Goal: Task Accomplishment & Management: Use online tool/utility

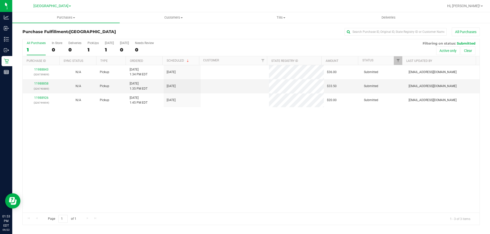
click at [133, 167] on div "11988843 (326739809) N/A Pickup [DATE] 1:34 PM EDT 9/22/2025 $36.00 Submitted […" at bounding box center [251, 139] width 457 height 148
click at [44, 84] on link "11988858" at bounding box center [41, 84] width 14 height 4
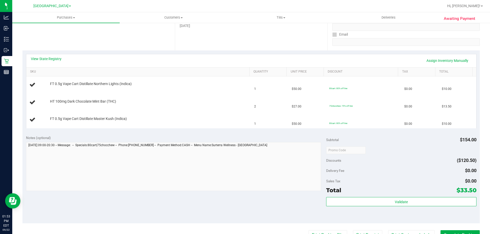
scroll to position [153, 0]
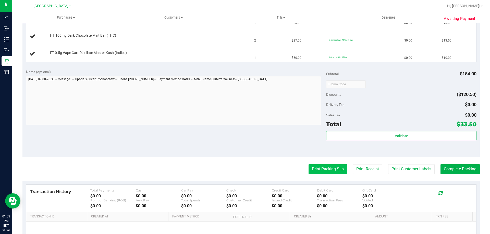
click at [315, 166] on button "Print Packing Slip" at bounding box center [327, 170] width 39 height 10
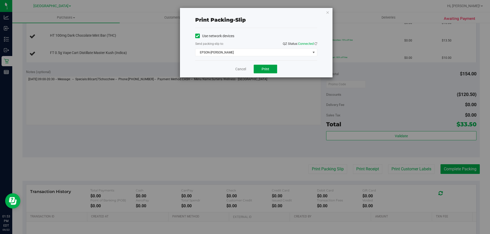
click at [265, 69] on span "Print" at bounding box center [266, 69] width 8 height 4
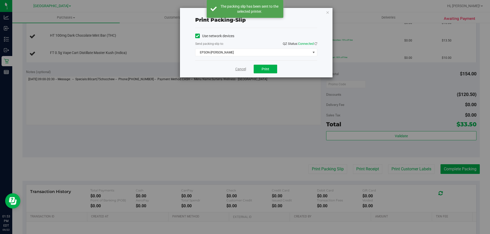
click at [241, 69] on link "Cancel" at bounding box center [240, 69] width 11 height 5
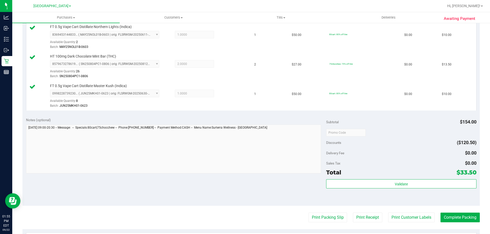
scroll to position [179, 0]
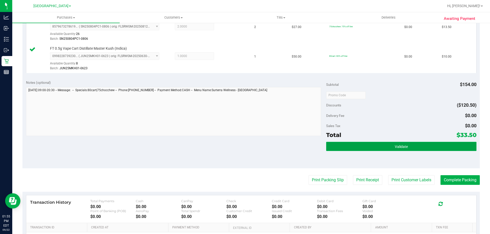
click at [381, 149] on button "Validate" at bounding box center [401, 146] width 150 height 9
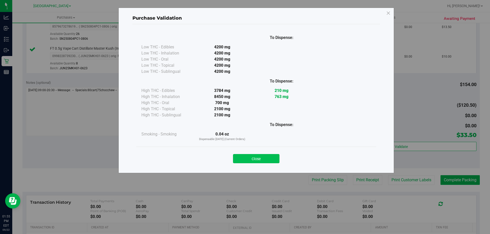
click at [249, 159] on button "Close" at bounding box center [256, 158] width 46 height 9
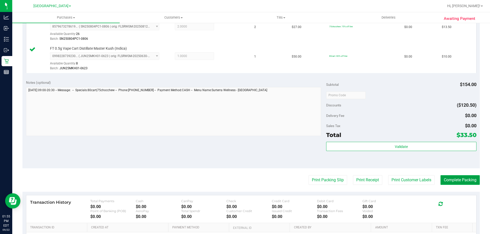
click at [455, 179] on button "Complete Packing" at bounding box center [459, 181] width 39 height 10
click at [455, 179] on button "Complete Packing" at bounding box center [457, 181] width 43 height 10
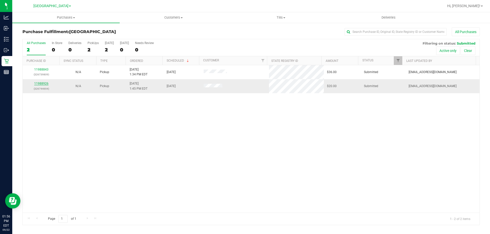
click at [41, 82] on link "11988926" at bounding box center [41, 84] width 14 height 4
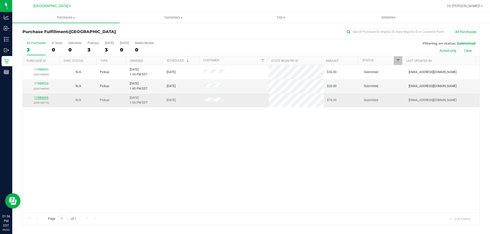
click at [43, 96] on link "11989009" at bounding box center [41, 98] width 14 height 4
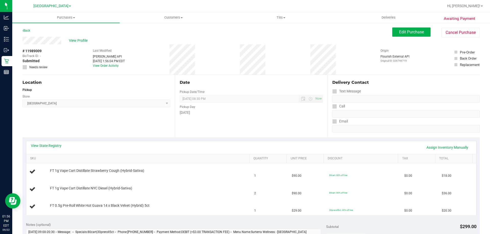
scroll to position [102, 0]
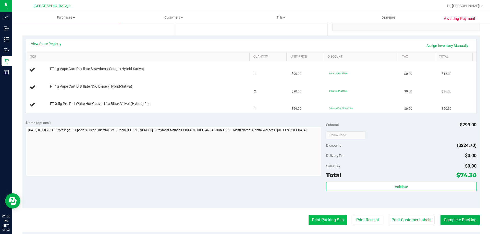
click at [320, 218] on button "Print Packing Slip" at bounding box center [327, 221] width 39 height 10
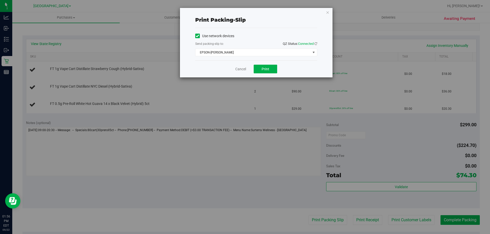
click at [265, 75] on div "Cancel Print" at bounding box center [256, 68] width 122 height 17
click at [264, 67] on button "Print" at bounding box center [265, 69] width 23 height 9
click at [243, 69] on link "Cancel" at bounding box center [240, 69] width 11 height 5
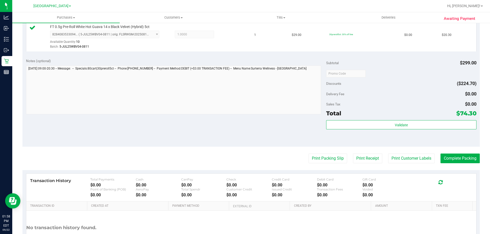
scroll to position [204, 0]
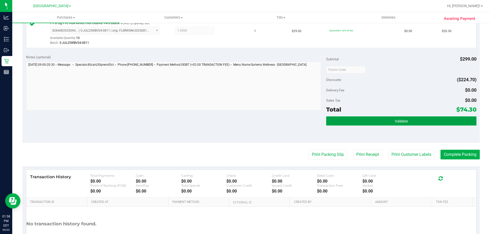
click at [358, 122] on button "Validate" at bounding box center [401, 121] width 150 height 9
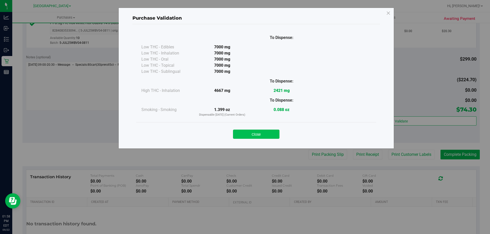
click at [240, 132] on button "Close" at bounding box center [256, 134] width 46 height 9
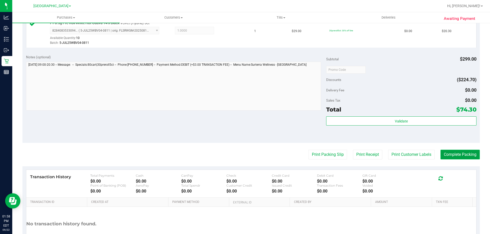
click at [456, 157] on button "Complete Packing" at bounding box center [459, 155] width 39 height 10
click at [456, 157] on button "Complete Packing" at bounding box center [457, 155] width 43 height 10
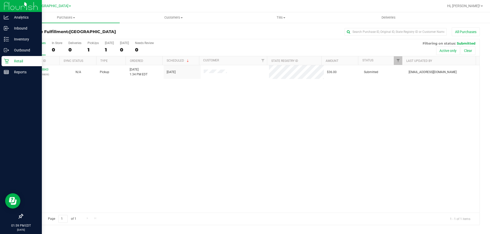
click at [13, 62] on p "Retail" at bounding box center [24, 61] width 31 height 6
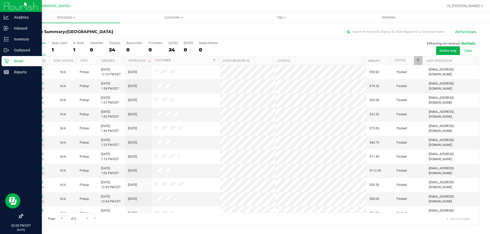
click at [24, 59] on p "Retail" at bounding box center [24, 61] width 31 height 6
click at [24, 72] on p "Reports" at bounding box center [24, 72] width 31 height 6
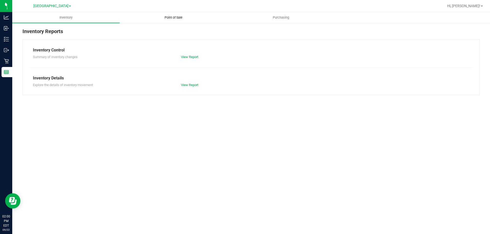
click at [165, 19] on span "Point of Sale" at bounding box center [174, 17] width 32 height 5
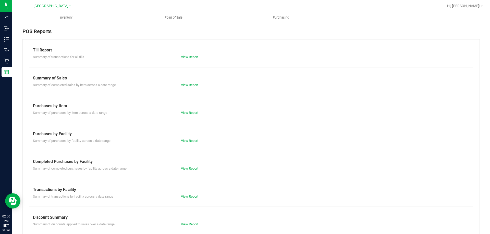
click at [195, 168] on link "View Report" at bounding box center [189, 169] width 17 height 4
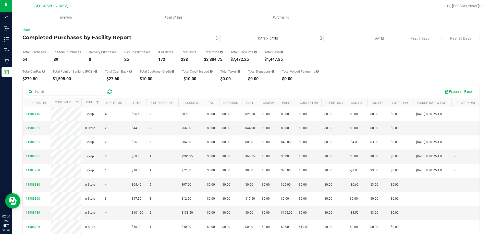
drag, startPoint x: 224, startPoint y: 58, endPoint x: 207, endPoint y: 60, distance: 16.4
click at [207, 60] on div "$3,304.75" at bounding box center [213, 60] width 19 height 4
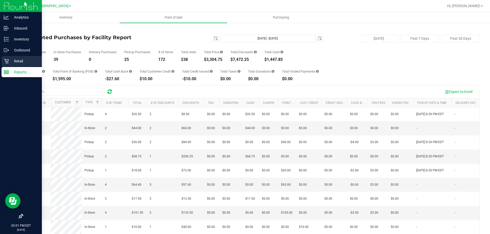
click at [13, 63] on p "Retail" at bounding box center [24, 61] width 31 height 6
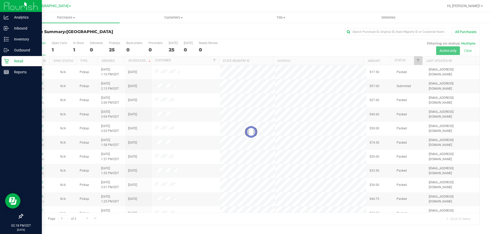
click at [15, 63] on p "Retail" at bounding box center [24, 61] width 31 height 6
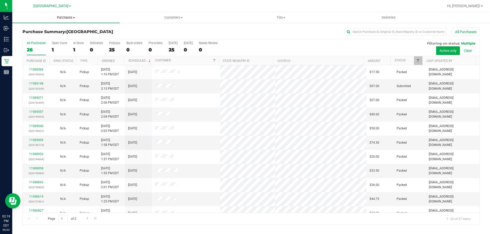
click at [72, 20] on uib-tab-heading "Purchases Summary of purchases Fulfillment All purchases" at bounding box center [65, 17] width 107 height 11
click at [29, 37] on span "Fulfillment" at bounding box center [28, 37] width 32 height 4
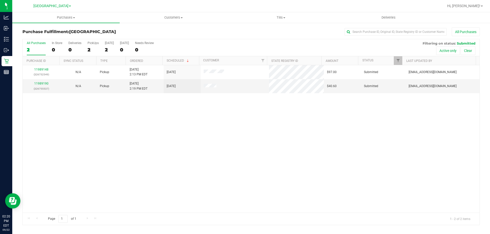
click at [103, 113] on div "11989148 (326752549) N/A Pickup [DATE] 2:13 PM EDT 9/22/2025 $97.00 Submitted […" at bounding box center [251, 139] width 457 height 148
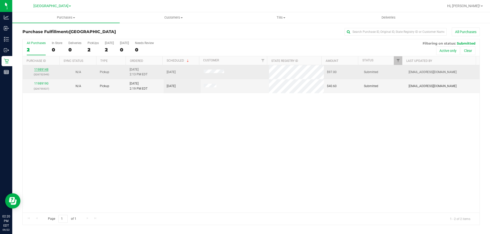
click at [43, 68] on link "11989148" at bounding box center [41, 70] width 14 height 4
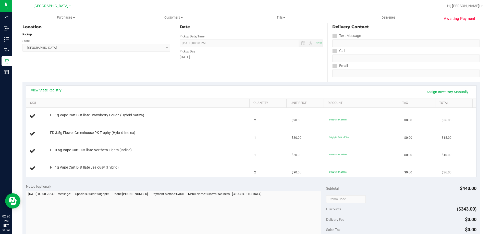
scroll to position [128, 0]
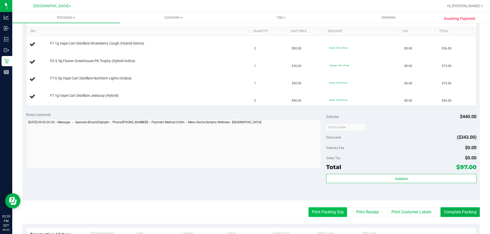
click at [317, 210] on button "Print Packing Slip" at bounding box center [327, 213] width 39 height 10
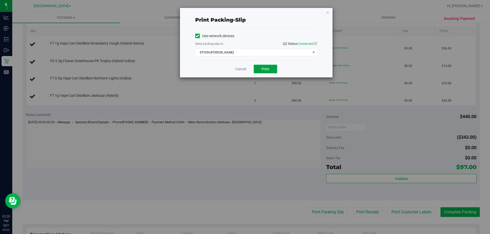
click at [263, 66] on button "Print" at bounding box center [265, 69] width 23 height 9
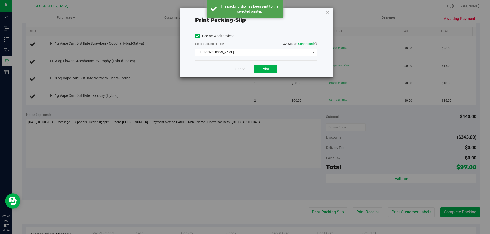
click at [239, 67] on link "Cancel" at bounding box center [240, 69] width 11 height 5
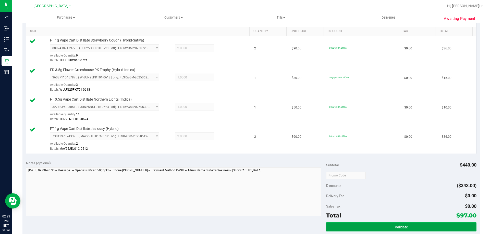
click at [398, 228] on span "Validate" at bounding box center [401, 228] width 13 height 4
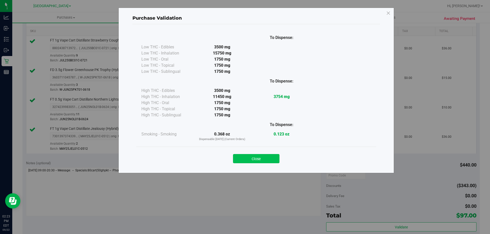
click at [251, 159] on button "Close" at bounding box center [256, 158] width 46 height 9
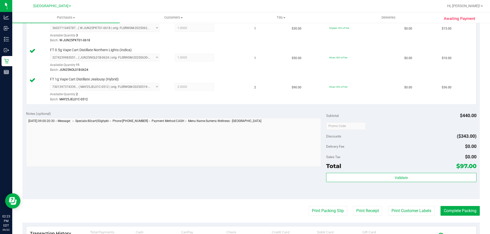
scroll to position [255, 0]
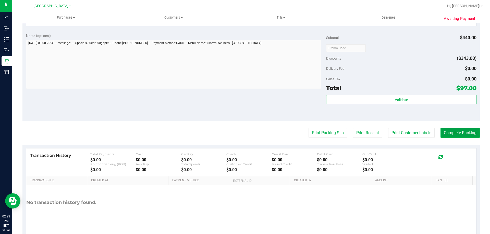
click at [451, 132] on button "Complete Packing" at bounding box center [459, 133] width 39 height 10
click at [451, 132] on button "Complete Packing" at bounding box center [457, 133] width 43 height 10
click at [452, 132] on button "Complete Packing" at bounding box center [457, 133] width 43 height 10
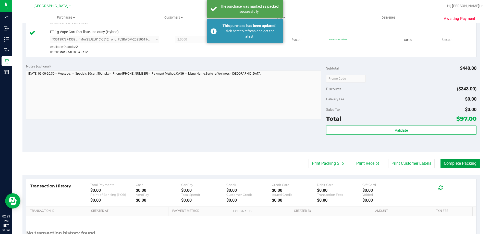
scroll to position [179, 0]
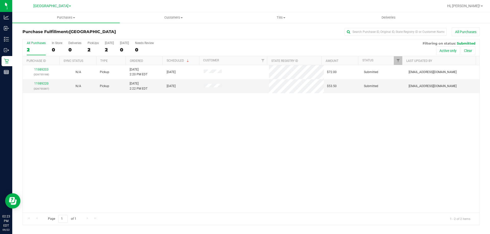
click at [239, 146] on div "11989203 (326755188) N/A Pickup [DATE] 2:20 PM EDT 9/22/2025 $72.00 Submitted […" at bounding box center [251, 139] width 457 height 148
click at [38, 82] on link "11989220" at bounding box center [41, 84] width 14 height 4
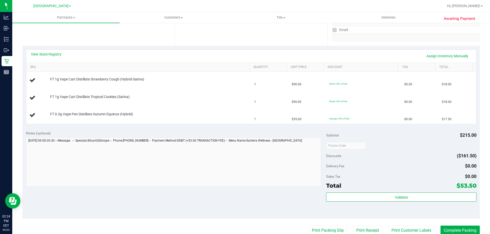
scroll to position [153, 0]
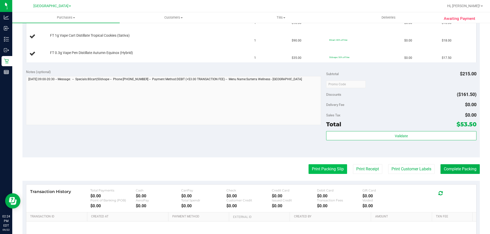
click at [317, 167] on button "Print Packing Slip" at bounding box center [327, 170] width 39 height 10
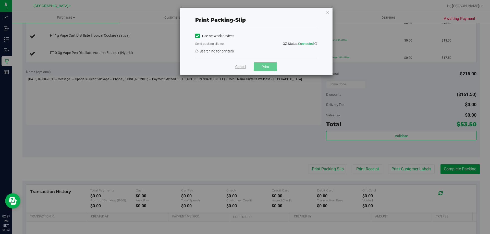
click at [244, 67] on link "Cancel" at bounding box center [240, 66] width 11 height 5
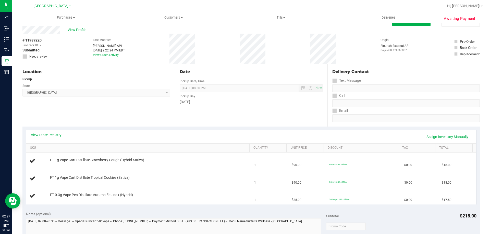
scroll to position [0, 0]
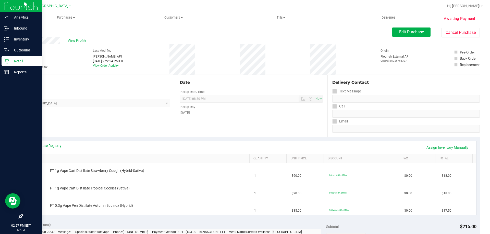
click at [20, 62] on p "Retail" at bounding box center [24, 61] width 31 height 6
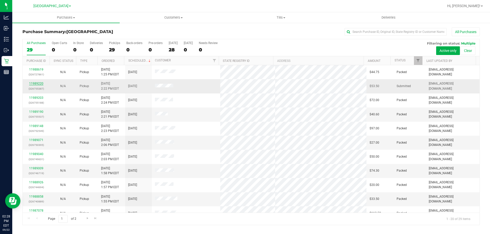
click at [36, 85] on link "11989220" at bounding box center [36, 84] width 14 height 4
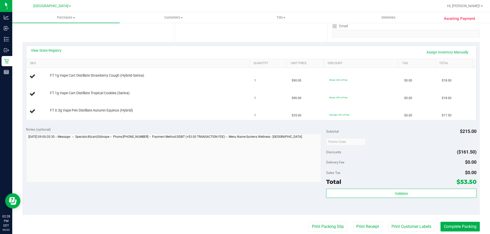
scroll to position [153, 0]
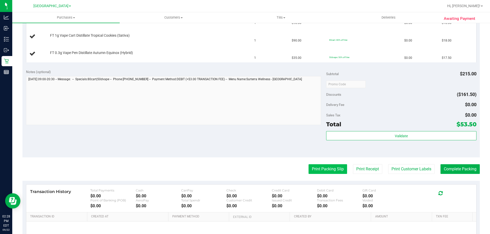
click at [327, 173] on button "Print Packing Slip" at bounding box center [327, 170] width 39 height 10
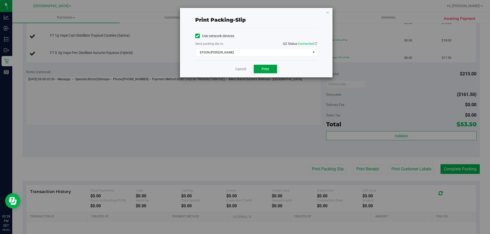
click at [264, 67] on span "Print" at bounding box center [266, 69] width 8 height 4
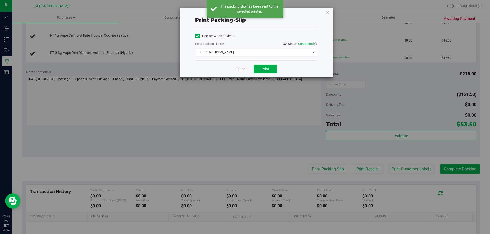
click at [236, 69] on link "Cancel" at bounding box center [240, 69] width 11 height 5
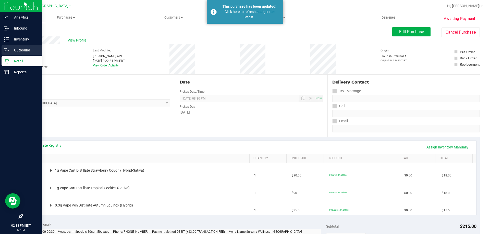
scroll to position [0, 0]
click at [20, 58] on div "Retail" at bounding box center [22, 61] width 40 height 10
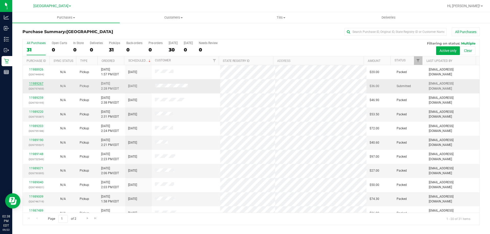
click at [37, 82] on link "11989267" at bounding box center [36, 84] width 14 height 4
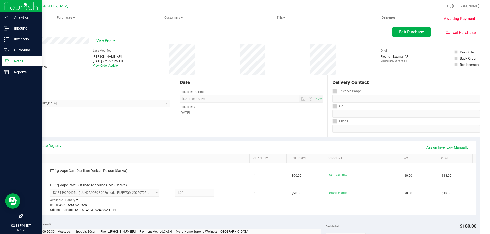
click at [14, 64] on p "Retail" at bounding box center [24, 61] width 31 height 6
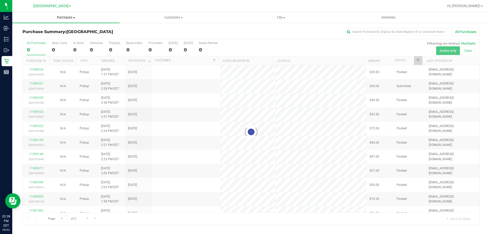
click at [61, 17] on span "Purchases" at bounding box center [65, 17] width 107 height 5
click at [33, 37] on span "Fulfillment" at bounding box center [28, 37] width 32 height 4
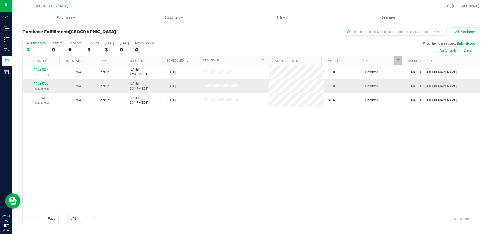
click at [41, 84] on link "11989302" at bounding box center [41, 84] width 14 height 4
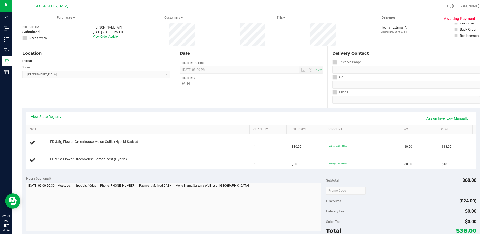
scroll to position [102, 0]
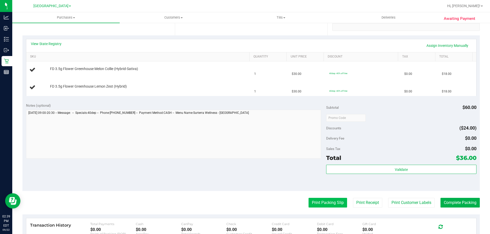
click at [315, 201] on button "Print Packing Slip" at bounding box center [327, 203] width 39 height 10
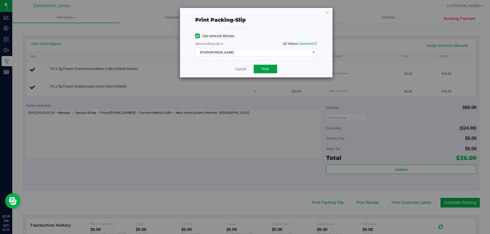
click at [270, 68] on button "Print" at bounding box center [265, 69] width 23 height 9
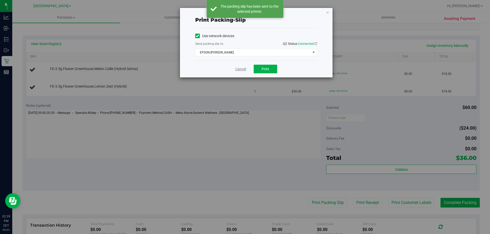
click at [236, 68] on link "Cancel" at bounding box center [240, 69] width 11 height 5
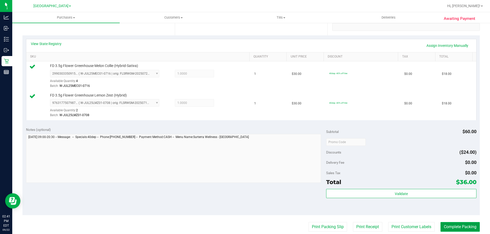
click at [457, 230] on button "Complete Packing" at bounding box center [459, 228] width 39 height 10
click at [457, 230] on button "Complete Packing" at bounding box center [457, 228] width 43 height 10
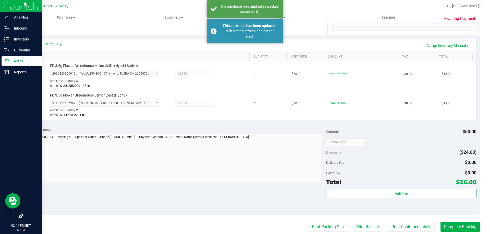
click at [16, 63] on p "Retail" at bounding box center [24, 61] width 31 height 6
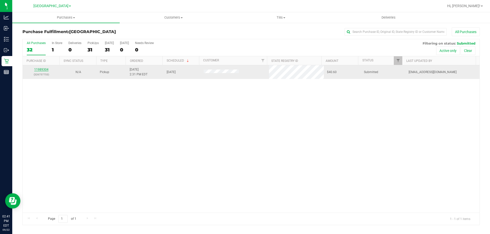
click at [42, 68] on link "11989304" at bounding box center [41, 70] width 14 height 4
click at [43, 70] on link "11989304" at bounding box center [41, 70] width 14 height 4
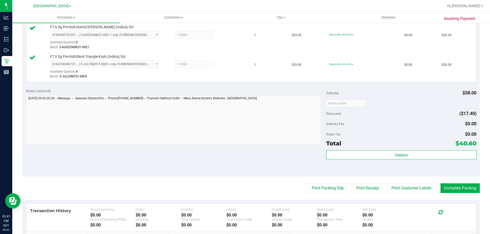
scroll to position [179, 0]
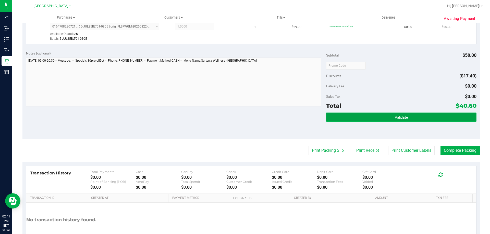
click at [384, 115] on button "Validate" at bounding box center [401, 117] width 150 height 9
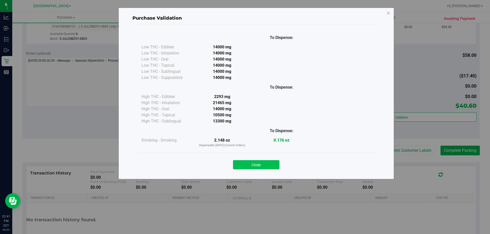
click at [248, 162] on button "Close" at bounding box center [256, 164] width 46 height 9
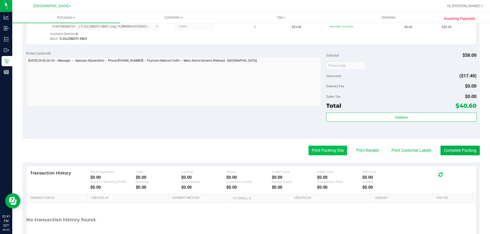
click at [323, 149] on button "Print Packing Slip" at bounding box center [327, 151] width 39 height 10
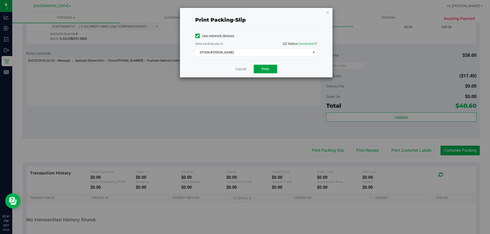
click at [263, 69] on span "Print" at bounding box center [266, 69] width 8 height 4
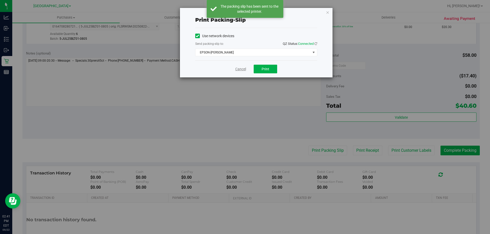
click at [241, 70] on link "Cancel" at bounding box center [240, 69] width 11 height 5
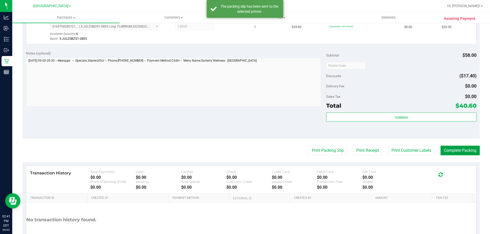
click at [467, 148] on button "Complete Packing" at bounding box center [459, 151] width 39 height 10
click at [467, 148] on button "Complete Packing" at bounding box center [457, 151] width 43 height 10
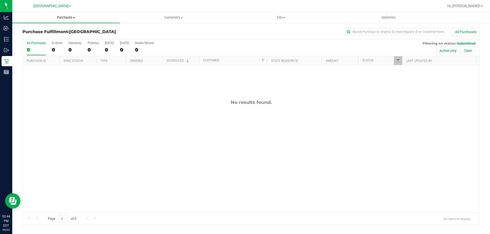
click at [66, 16] on span "Purchases" at bounding box center [65, 17] width 107 height 5
click at [32, 39] on span "Fulfillment" at bounding box center [28, 37] width 32 height 4
click at [225, 109] on div "11989409 (326760908) N/A Pickup [DATE] 2:44 PM EDT 9/22/2025 $113.50 Submitted …" at bounding box center [251, 139] width 457 height 148
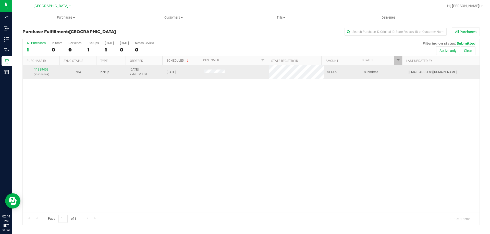
click at [37, 68] on link "11989409" at bounding box center [41, 70] width 14 height 4
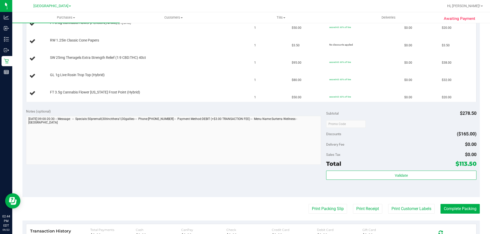
scroll to position [153, 0]
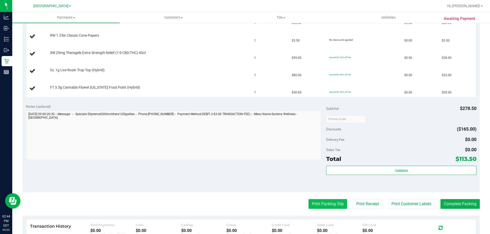
click at [312, 201] on button "Print Packing Slip" at bounding box center [327, 205] width 39 height 10
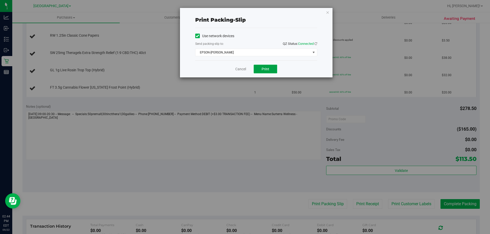
click at [263, 71] on button "Print" at bounding box center [265, 69] width 23 height 9
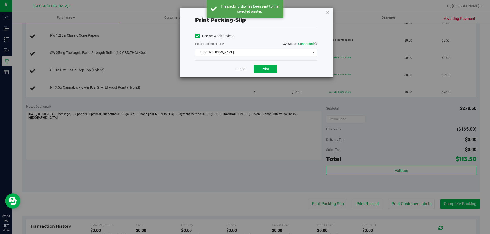
click at [239, 67] on link "Cancel" at bounding box center [240, 69] width 11 height 5
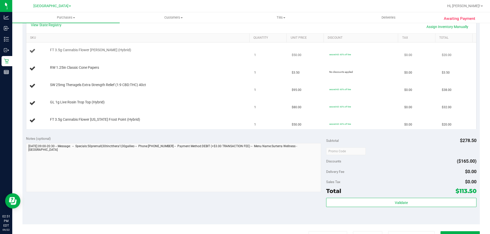
scroll to position [77, 0]
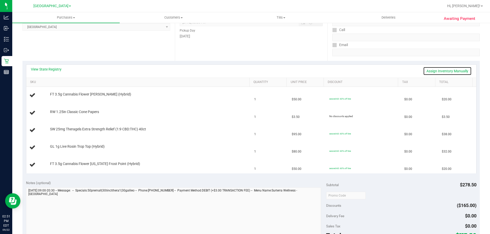
click at [438, 69] on link "Assign Inventory Manually" at bounding box center [447, 71] width 48 height 9
click at [65, 149] on link "Add Package" at bounding box center [59, 151] width 18 height 4
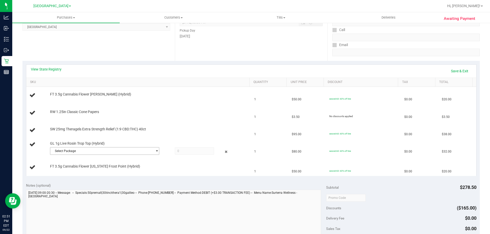
click at [83, 150] on span "Select Package" at bounding box center [101, 151] width 102 height 7
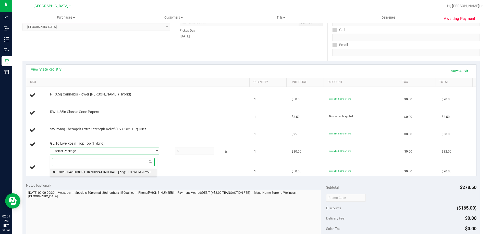
click at [82, 171] on span "( LHR-NOV24T1601-0416 | orig: FLSRWGM-20250424-668 )" at bounding box center [122, 173] width 81 height 4
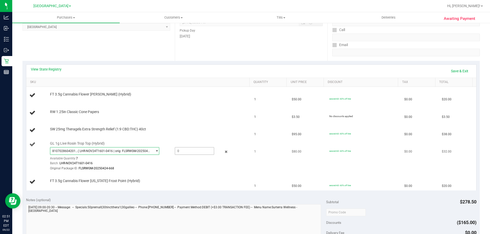
click at [198, 153] on span at bounding box center [194, 151] width 39 height 8
type input "1"
type input "1.0000"
click at [205, 201] on div "Notes (optional)" at bounding box center [176, 200] width 300 height 5
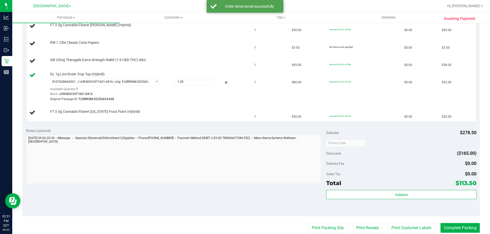
scroll to position [153, 0]
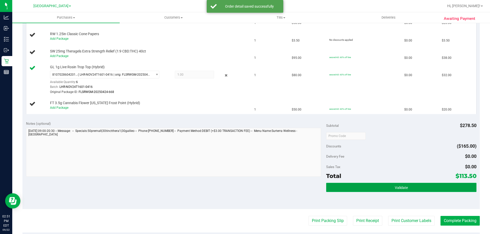
click at [402, 186] on span "Validate" at bounding box center [401, 188] width 13 height 4
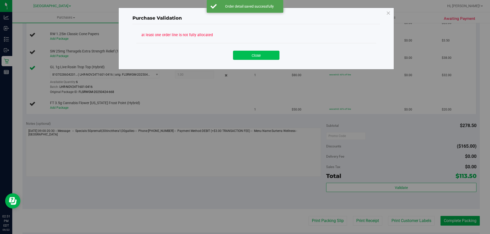
click at [271, 58] on button "Close" at bounding box center [256, 55] width 46 height 9
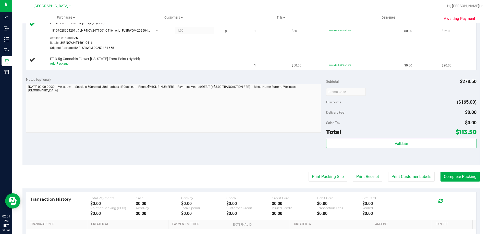
scroll to position [257, 0]
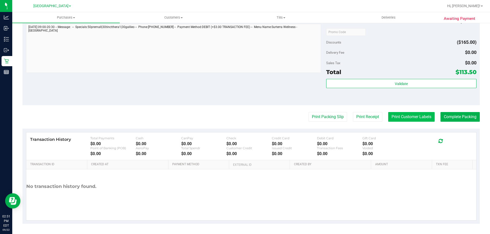
click at [406, 119] on button "Print Customer Labels" at bounding box center [411, 117] width 46 height 10
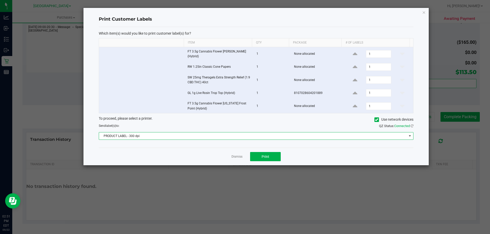
click at [366, 138] on span "PRODUCT LABEL - 300 dpi" at bounding box center [253, 136] width 308 height 7
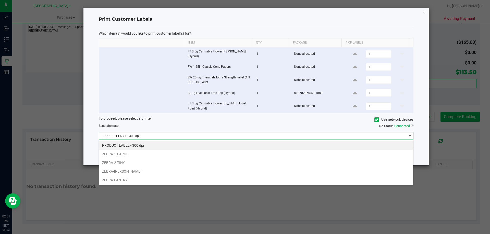
scroll to position [8, 314]
click at [129, 170] on li "ZEBRA-[PERSON_NAME]" at bounding box center [256, 171] width 314 height 9
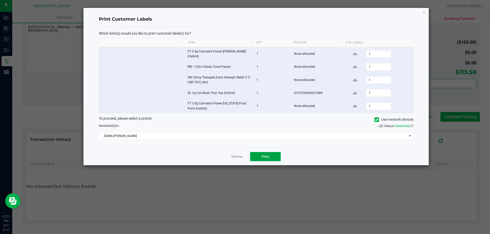
click at [275, 157] on button "Print" at bounding box center [265, 156] width 31 height 9
click at [423, 12] on icon "button" at bounding box center [424, 12] width 4 height 6
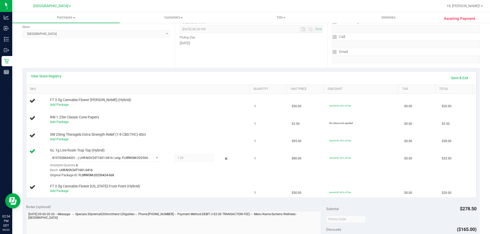
scroll to position [79, 0]
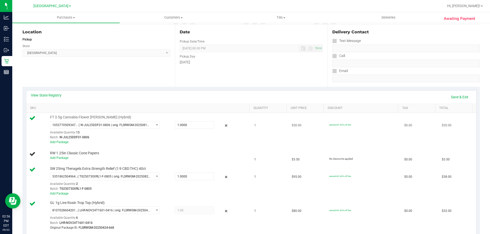
scroll to position [51, 0]
click at [57, 157] on link "Add Package" at bounding box center [59, 158] width 18 height 4
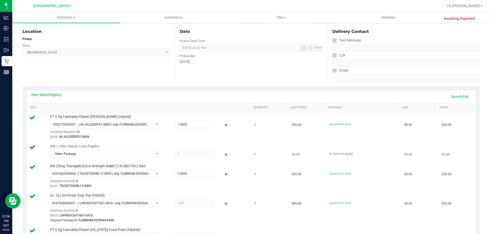
click at [101, 159] on div at bounding box center [148, 159] width 197 height 0
click at [104, 155] on span "Select Package" at bounding box center [101, 154] width 102 height 7
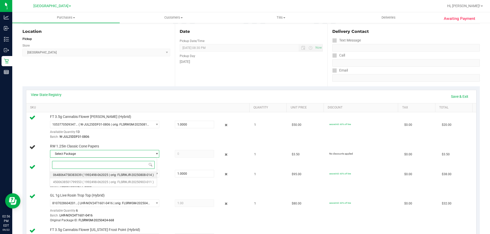
click at [78, 176] on span "0648064758383039" at bounding box center [67, 176] width 29 height 4
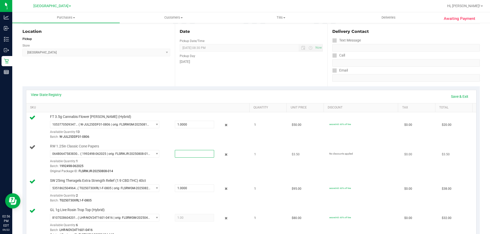
click at [192, 151] on span at bounding box center [194, 154] width 39 height 8
type input "1"
type input "1.0000"
click at [201, 175] on td "RW 1.25in Classic Cone Papers 0648064758383039 ( 1992498-062025 | orig: FLSRWJR…" at bounding box center [138, 159] width 225 height 34
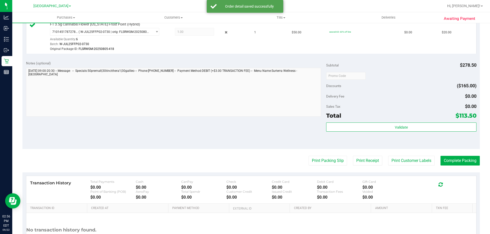
scroll to position [325, 0]
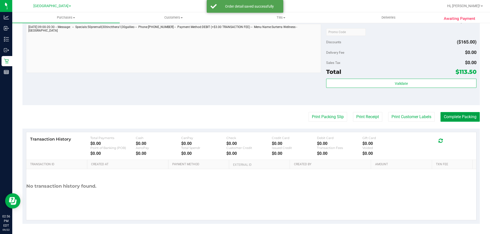
click at [453, 117] on button "Complete Packing" at bounding box center [459, 117] width 39 height 10
click at [453, 117] on button "Complete Packing" at bounding box center [457, 117] width 43 height 10
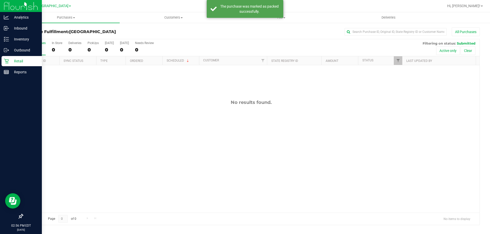
click at [27, 61] on p "Retail" at bounding box center [24, 61] width 31 height 6
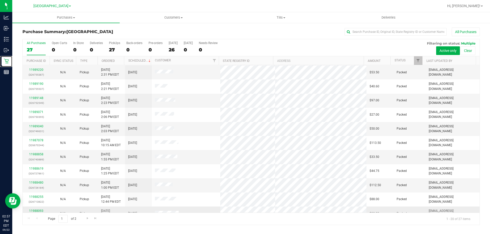
scroll to position [135, 0]
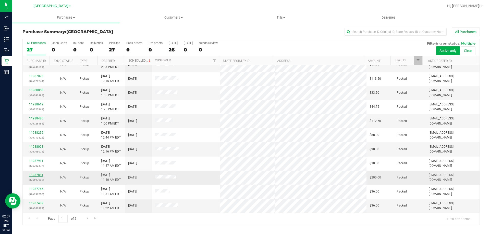
click at [36, 174] on link "11987881" at bounding box center [36, 176] width 14 height 4
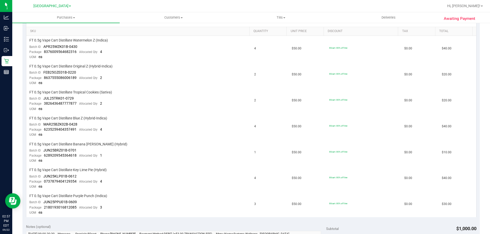
scroll to position [306, 0]
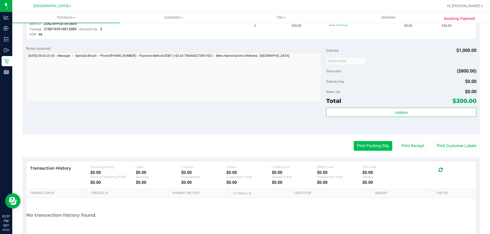
click at [375, 149] on button "Print Packing Slip" at bounding box center [373, 146] width 39 height 10
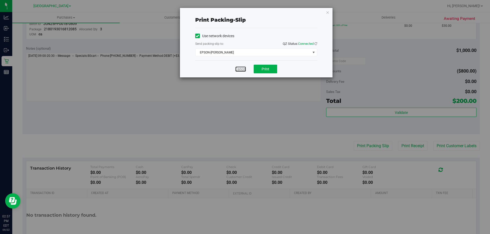
click at [240, 67] on link "Cancel" at bounding box center [240, 69] width 11 height 5
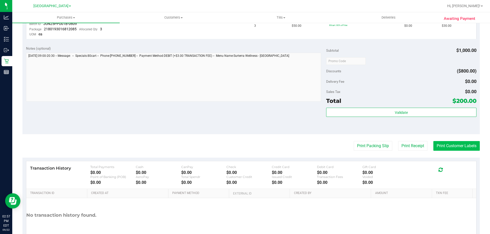
click at [442, 147] on button "Print Customer Labels" at bounding box center [456, 146] width 46 height 10
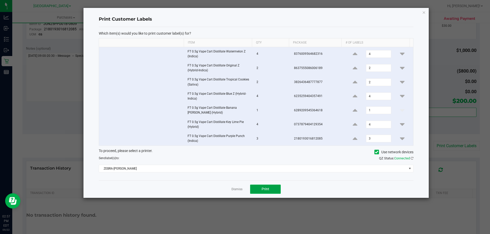
click at [264, 190] on span "Print" at bounding box center [266, 189] width 8 height 4
click at [236, 189] on link "Dismiss" at bounding box center [236, 190] width 11 height 4
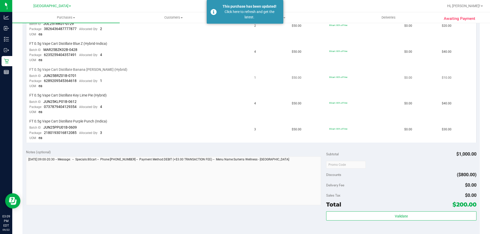
scroll to position [179, 0]
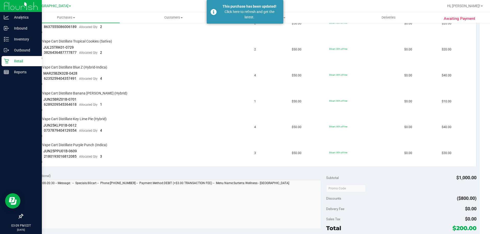
click at [18, 58] on div "Retail" at bounding box center [22, 61] width 40 height 10
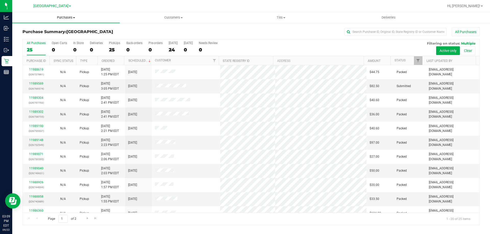
click at [64, 18] on span "Purchases" at bounding box center [65, 17] width 107 height 5
click at [40, 38] on span "Fulfillment" at bounding box center [28, 37] width 32 height 4
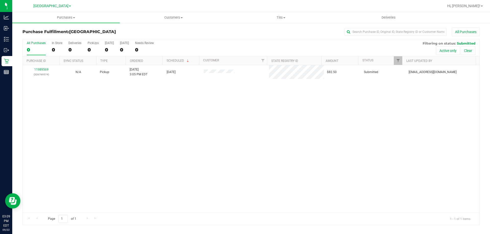
click at [113, 108] on div "11989569 (326769574) N/A Pickup 9/22/2025 3:05 PM EDT 9/22/2025 $82.50 Submitte…" at bounding box center [251, 139] width 457 height 148
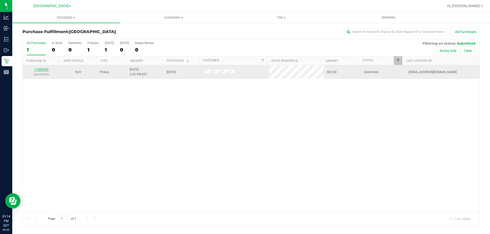
click at [42, 69] on link "11989569" at bounding box center [41, 70] width 14 height 4
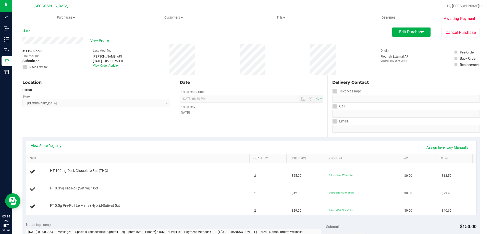
scroll to position [102, 0]
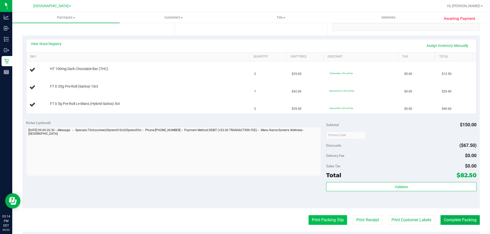
click at [323, 222] on button "Print Packing Slip" at bounding box center [327, 221] width 39 height 10
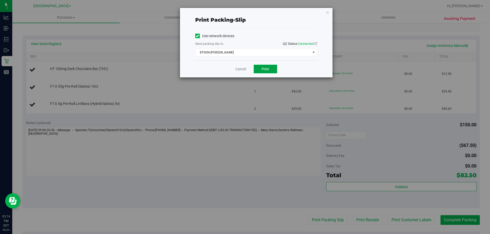
click at [268, 67] on button "Print" at bounding box center [265, 69] width 23 height 9
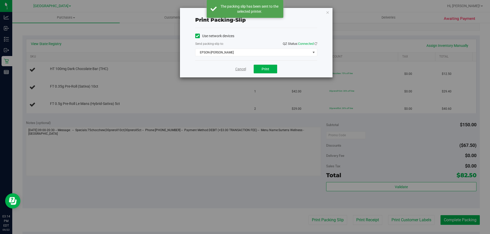
click at [236, 69] on link "Cancel" at bounding box center [240, 69] width 11 height 5
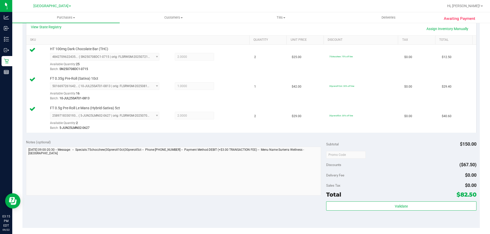
scroll to position [179, 0]
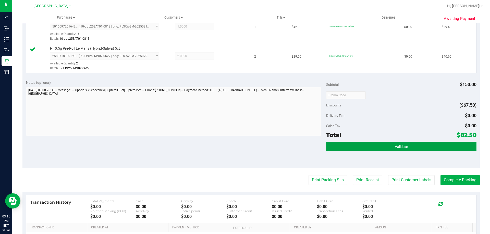
click at [337, 149] on button "Validate" at bounding box center [401, 146] width 150 height 9
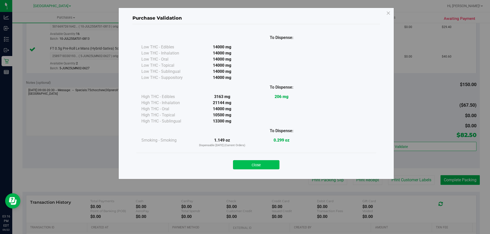
click at [253, 169] on button "Close" at bounding box center [256, 164] width 46 height 9
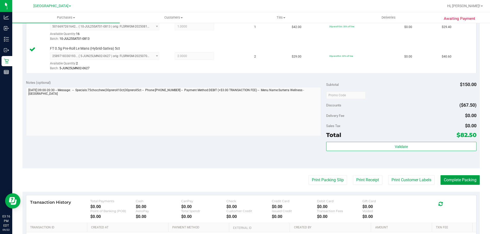
click at [468, 179] on button "Complete Packing" at bounding box center [459, 181] width 39 height 10
click at [468, 179] on button "Complete Packing" at bounding box center [457, 181] width 43 height 10
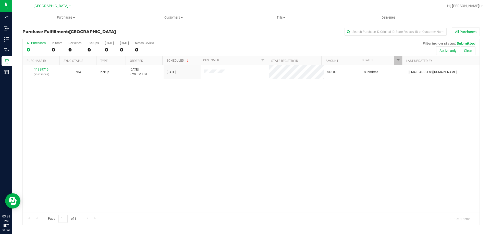
click at [113, 103] on div "11989715 (326775087) N/A Pickup 9/22/2025 3:20 PM EDT 9/22/2025 $18.00 Submitte…" at bounding box center [251, 139] width 457 height 148
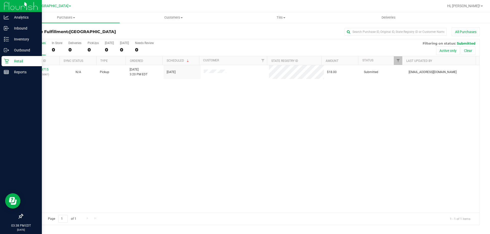
click at [10, 60] on p "Retail" at bounding box center [24, 61] width 31 height 6
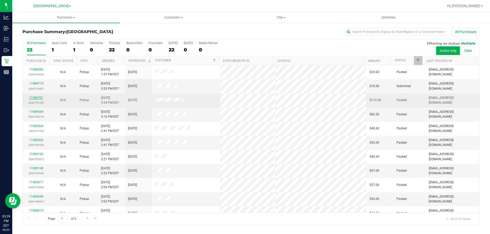
click at [38, 97] on link "11989701" at bounding box center [36, 98] width 14 height 4
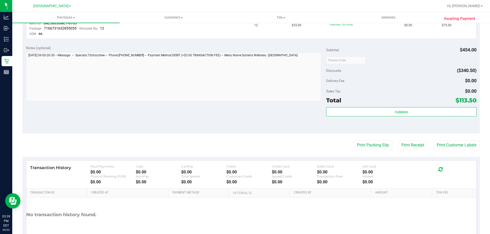
scroll to position [231, 0]
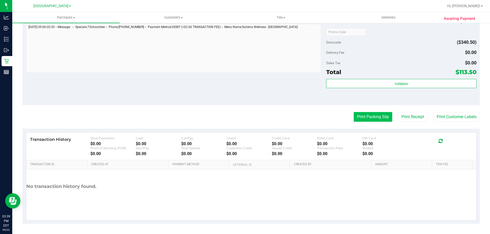
click at [361, 118] on button "Print Packing Slip" at bounding box center [373, 117] width 39 height 10
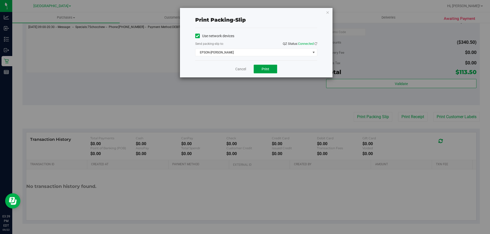
click at [266, 70] on span "Print" at bounding box center [266, 69] width 8 height 4
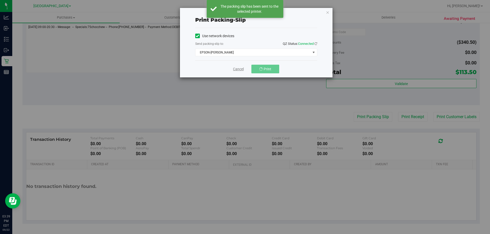
click at [238, 68] on link "Cancel" at bounding box center [238, 69] width 11 height 5
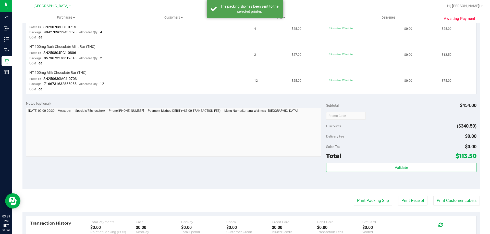
scroll to position [206, 0]
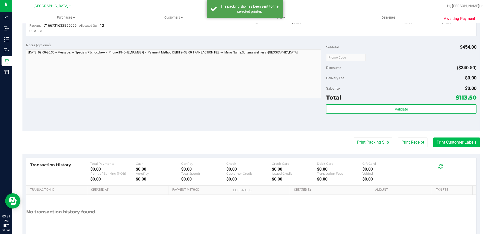
click at [458, 144] on button "Print Customer Labels" at bounding box center [456, 143] width 46 height 10
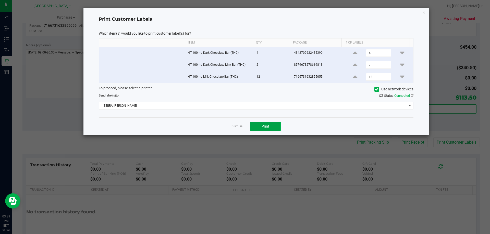
click at [260, 126] on button "Print" at bounding box center [265, 126] width 31 height 9
click at [235, 127] on link "Dismiss" at bounding box center [236, 127] width 11 height 4
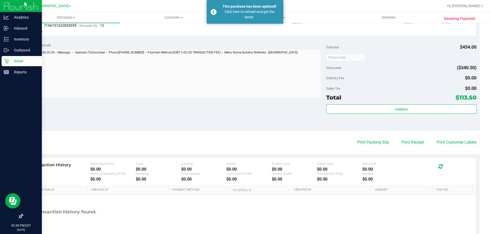
click at [19, 58] on div "Retail" at bounding box center [22, 61] width 40 height 10
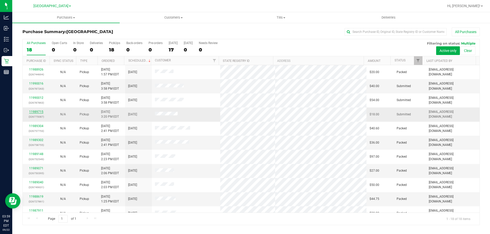
click at [39, 113] on link "11989715" at bounding box center [36, 112] width 14 height 4
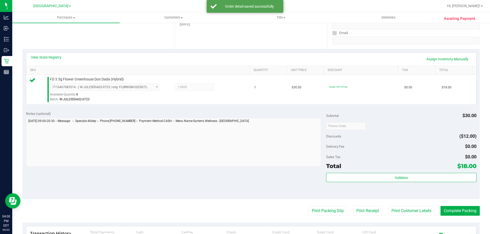
scroll to position [179, 0]
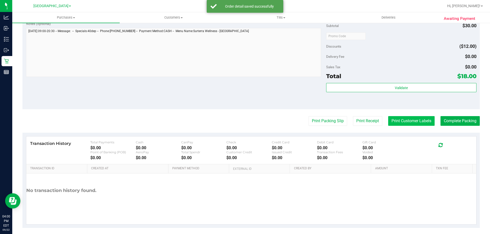
click at [416, 120] on button "Print Customer Labels" at bounding box center [411, 121] width 46 height 10
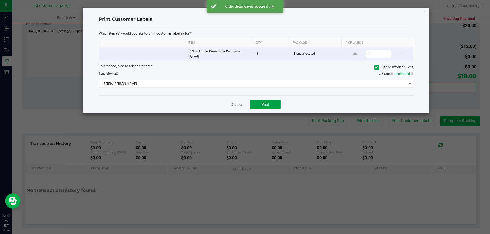
click at [268, 103] on span "Print" at bounding box center [266, 105] width 8 height 4
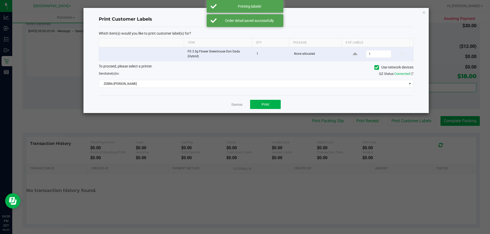
click at [240, 104] on link "Dismiss" at bounding box center [236, 105] width 11 height 4
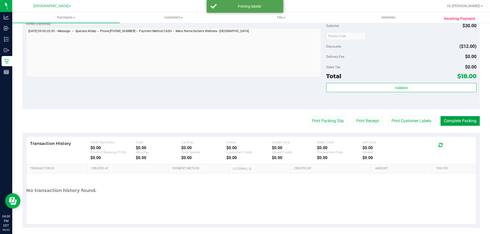
click at [470, 123] on button "Complete Packing" at bounding box center [459, 121] width 39 height 10
click at [472, 123] on icon at bounding box center [474, 121] width 4 height 4
